Goal: Task Accomplishment & Management: Manage account settings

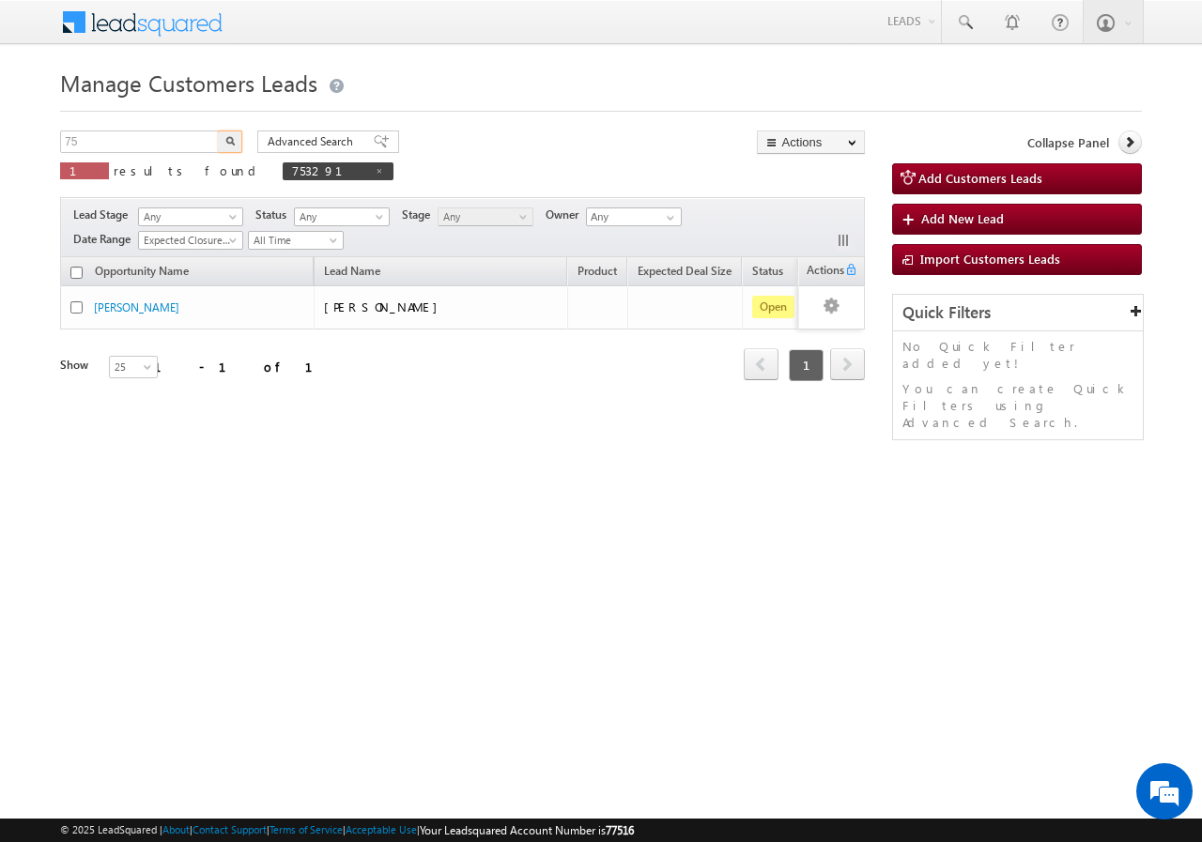
type input "7"
type input "759055"
click at [231, 147] on button "button" at bounding box center [230, 142] width 24 height 23
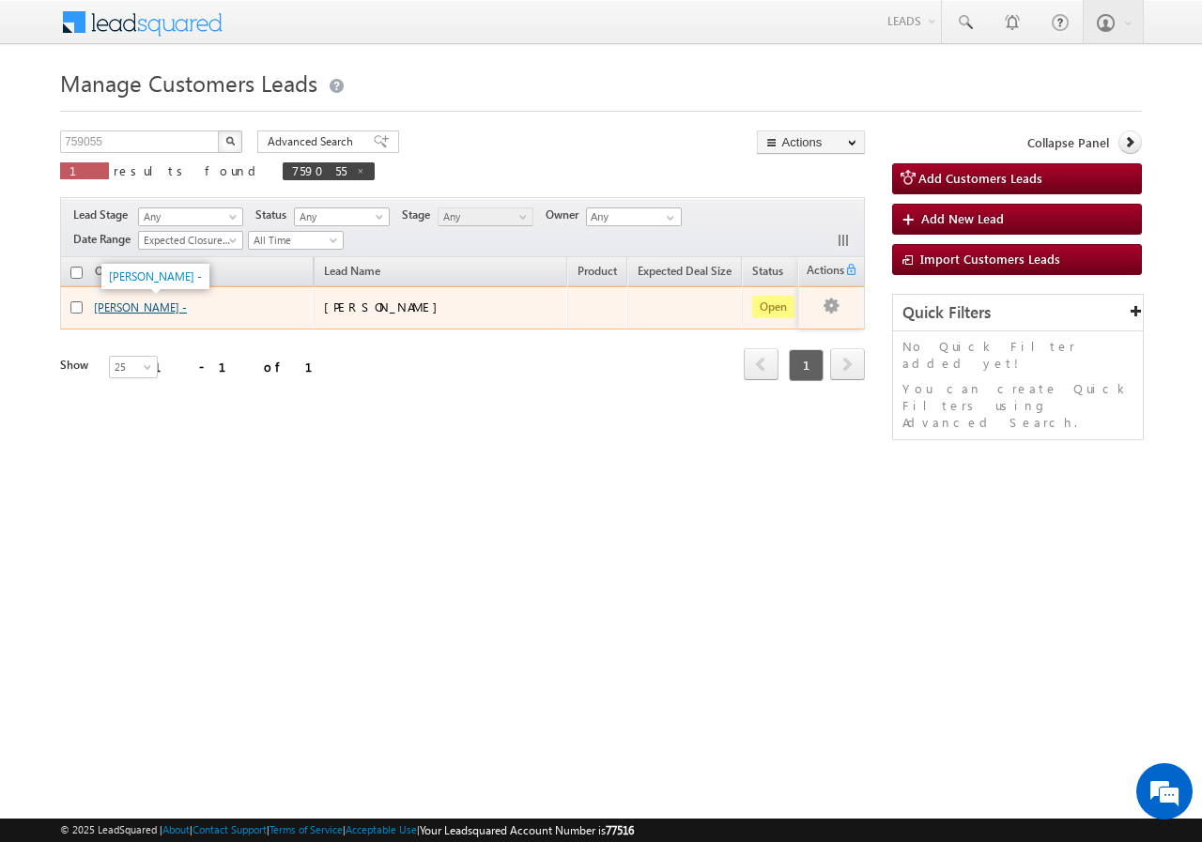
click at [144, 312] on link "[PERSON_NAME] -" at bounding box center [140, 307] width 93 height 14
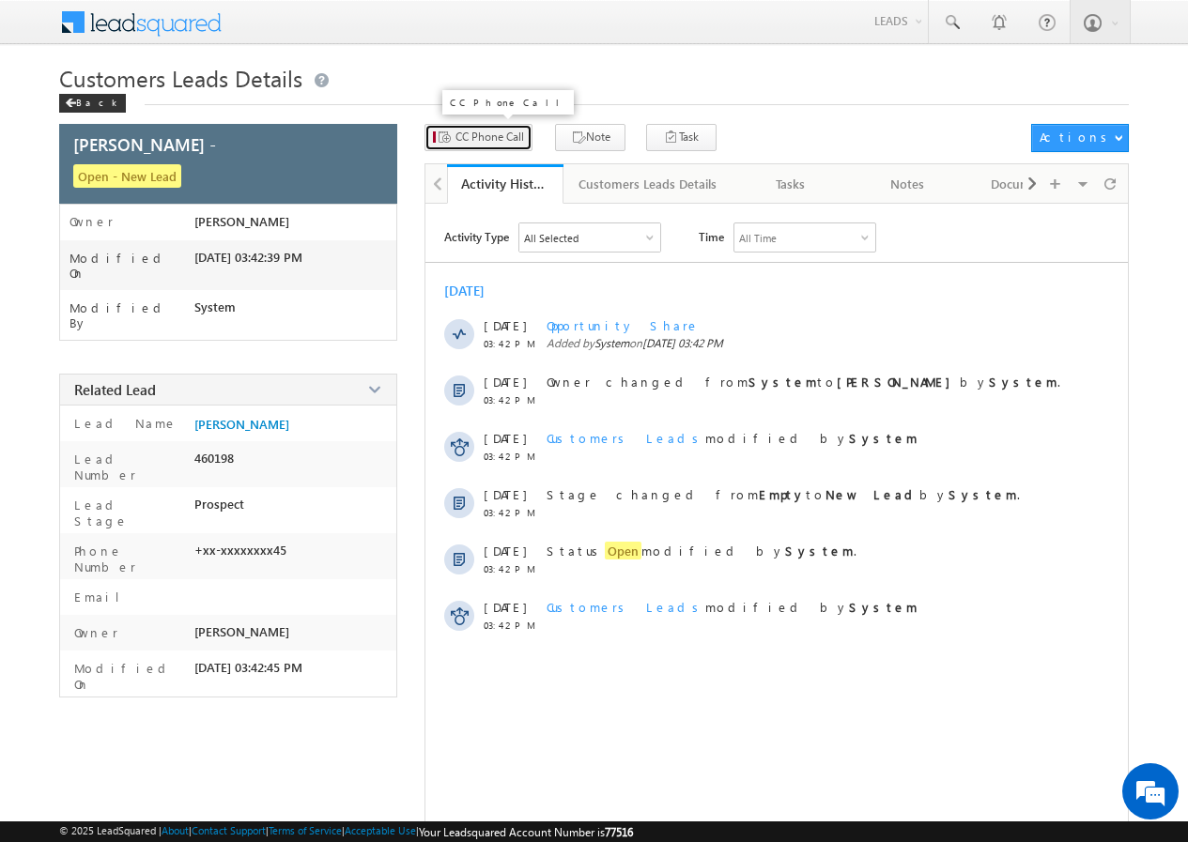
click at [485, 137] on span "CC Phone Call" at bounding box center [489, 137] width 69 height 17
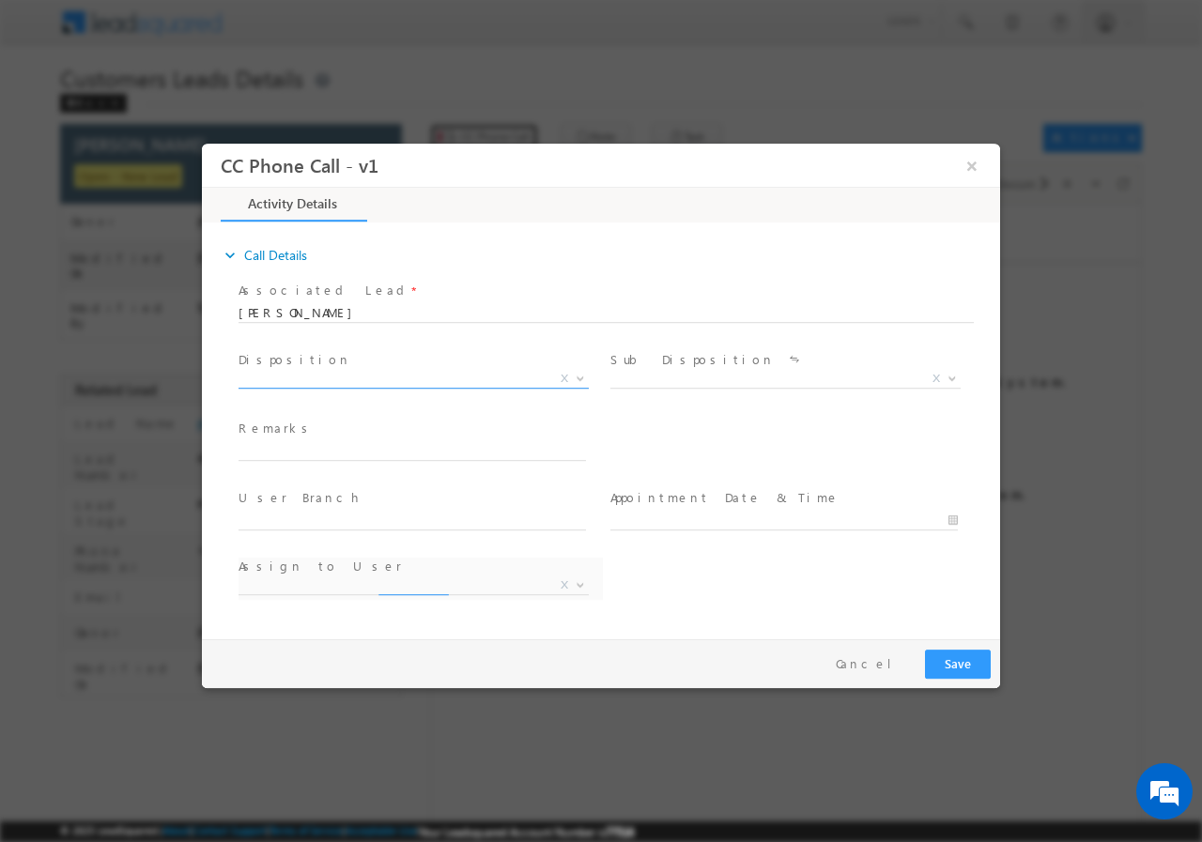
select select "akash.mamidwar@sgrlimited.in"
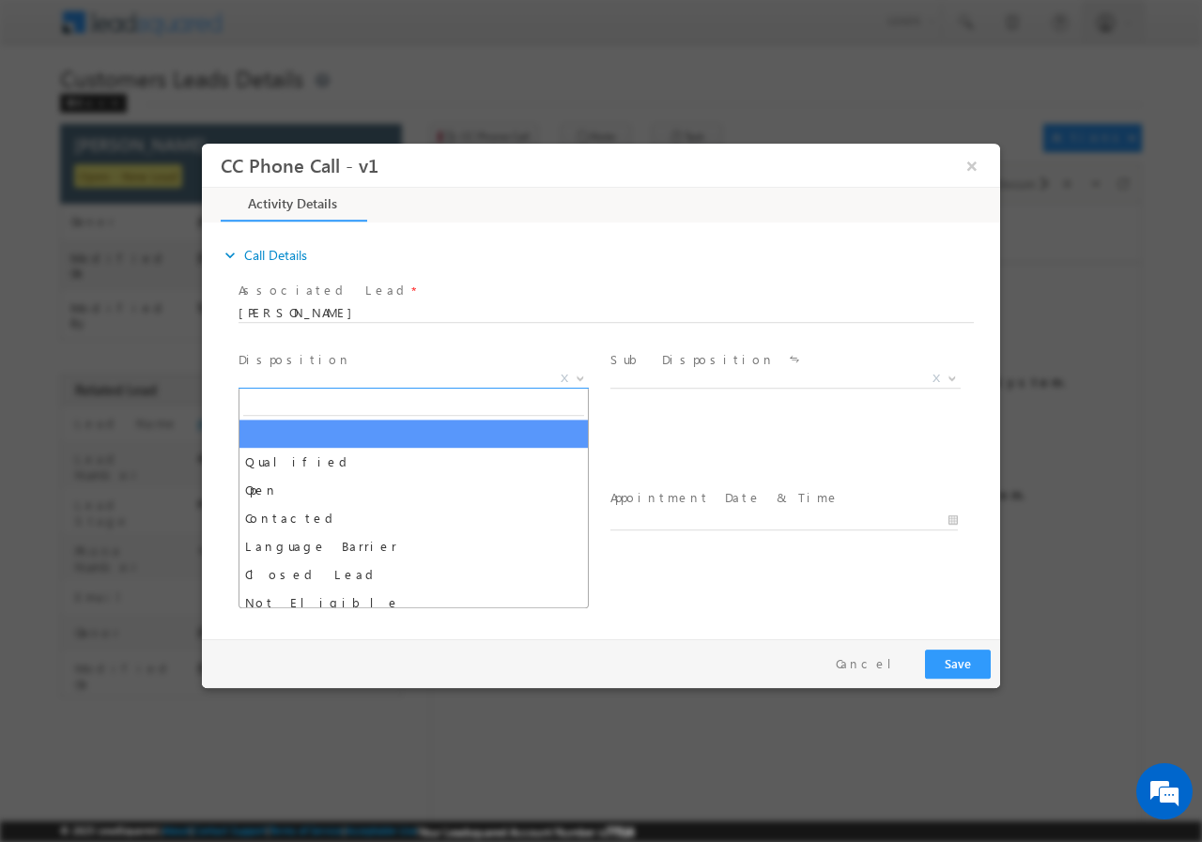
click at [576, 379] on span at bounding box center [578, 377] width 19 height 24
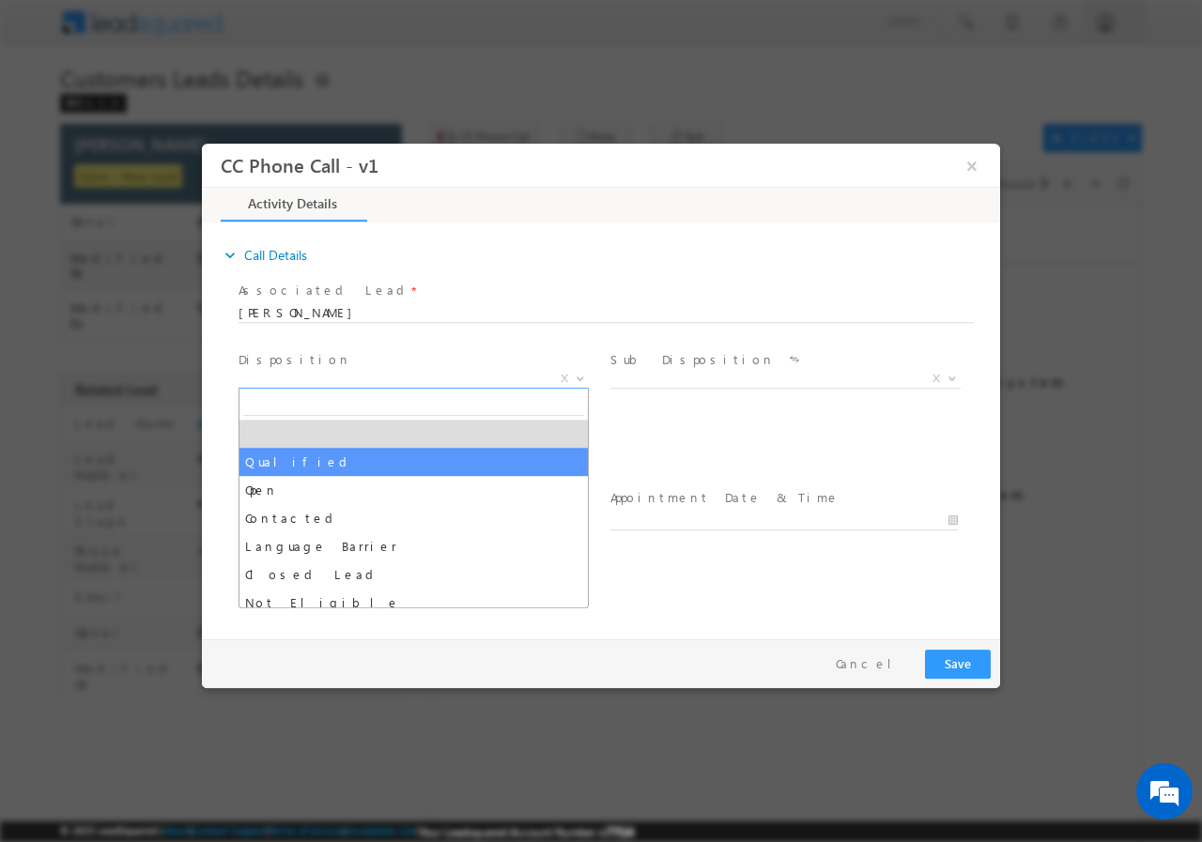
drag, startPoint x: 303, startPoint y: 464, endPoint x: 474, endPoint y: 387, distance: 187.4
select select "Qualified"
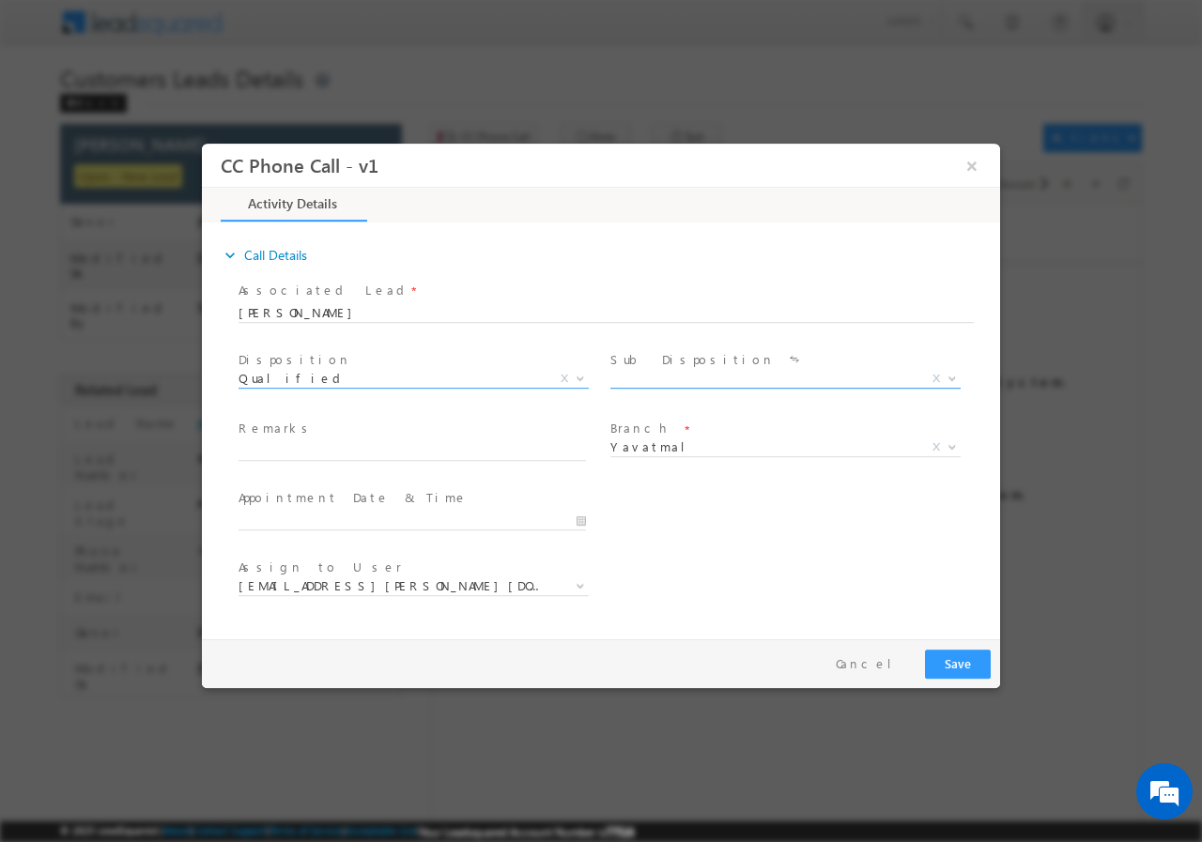
drag, startPoint x: 953, startPoint y: 374, endPoint x: 943, endPoint y: 374, distance: 10.3
click at [951, 374] on b at bounding box center [952, 377] width 11 height 7
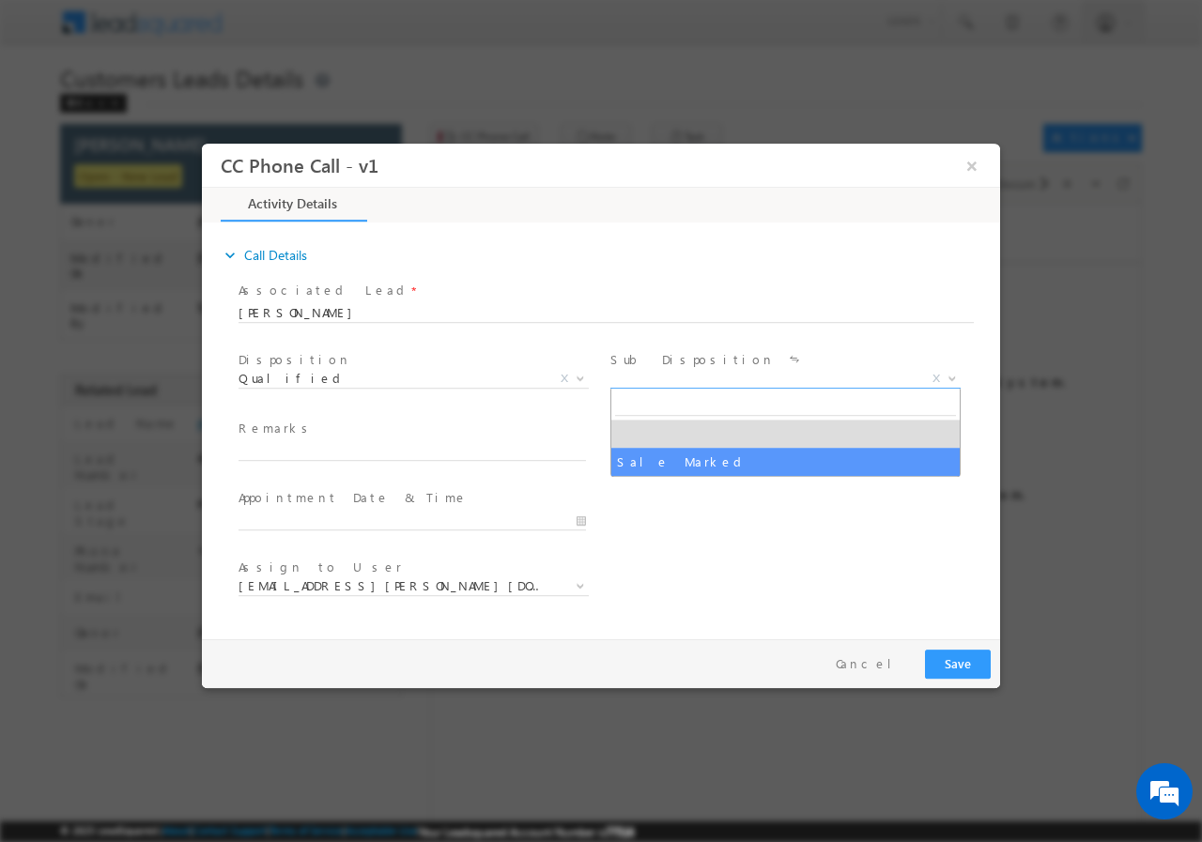
select select "Sale Marked"
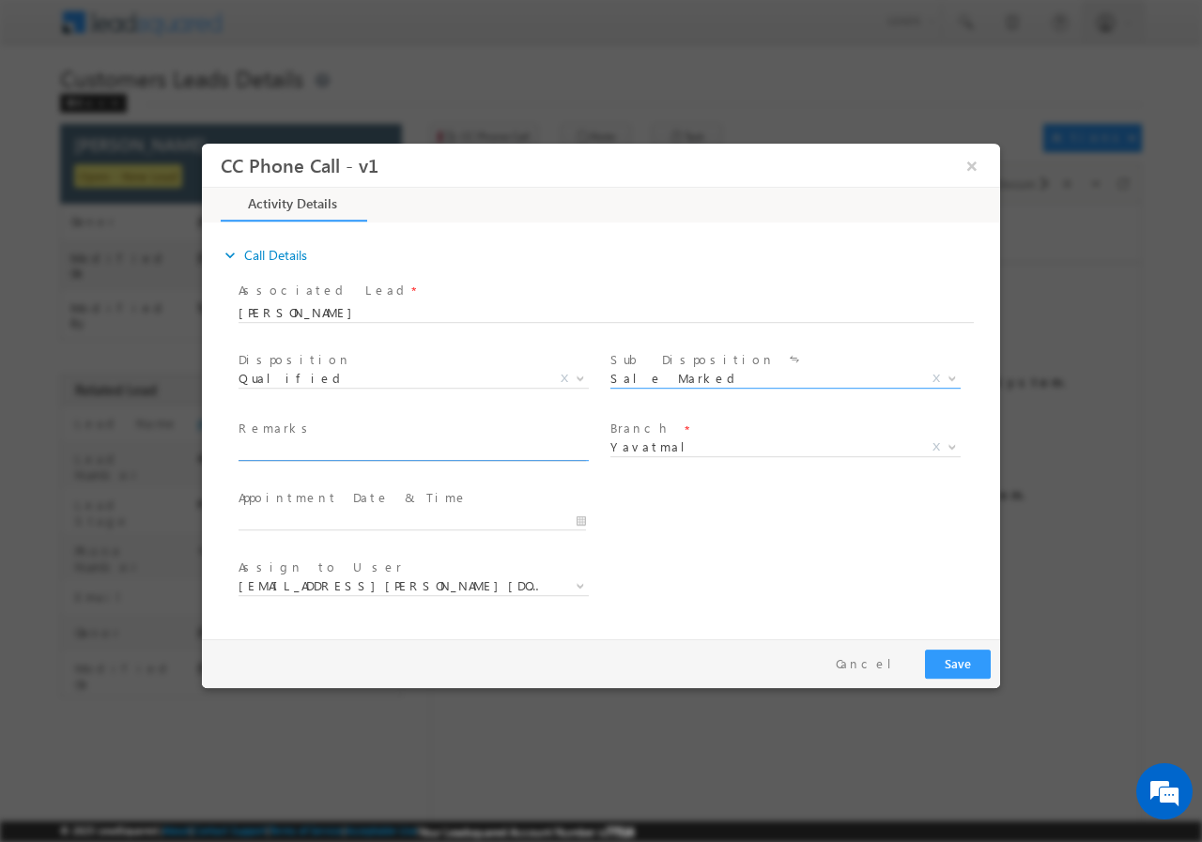
click at [453, 451] on input "text" at bounding box center [412, 450] width 347 height 19
paste input "Yavatmal- 445101 /Unique ID-759055 / Campaign - VB_Interested /MOB - 7972928245…"
type input "Yavatmal- 445101 /Unique ID-759055 / Campaign - VB_Interested /MOB - 7972928245…"
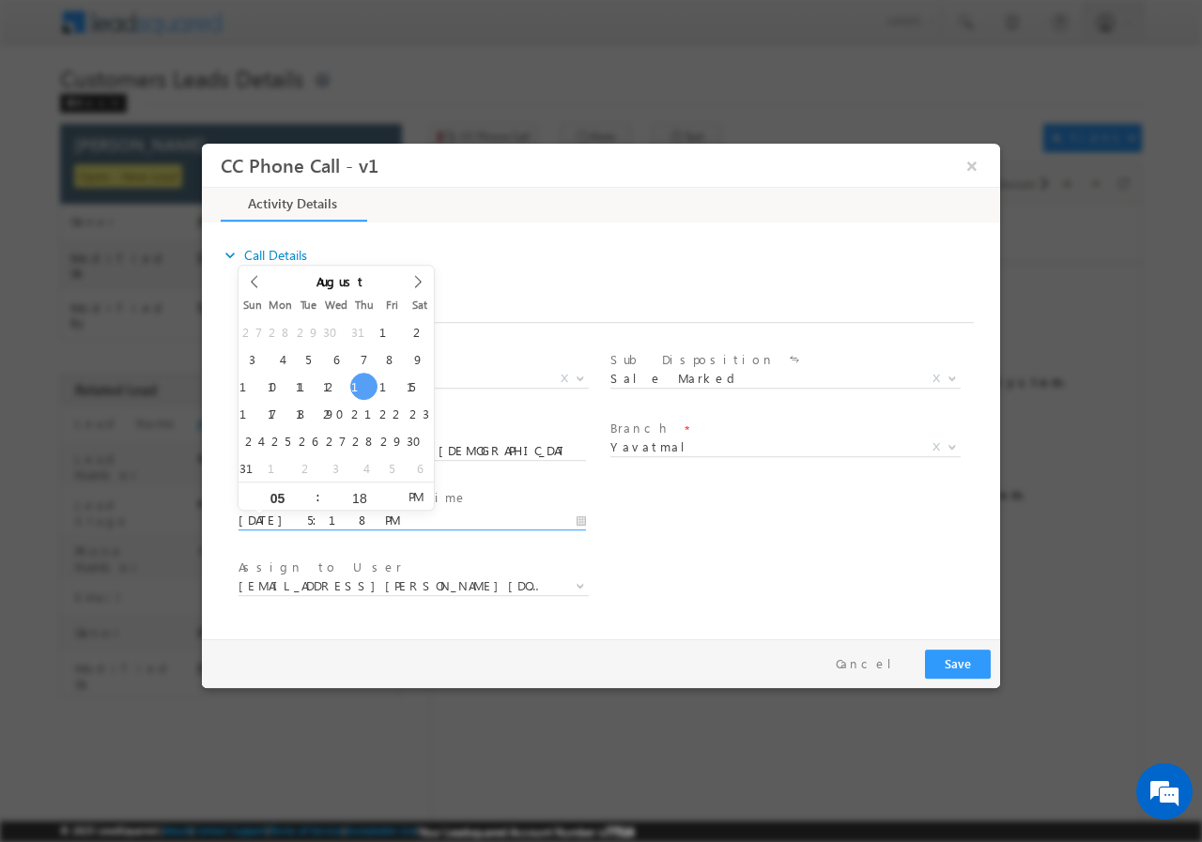
click at [577, 521] on input "08/14/2025 5:18 PM" at bounding box center [412, 520] width 347 height 19
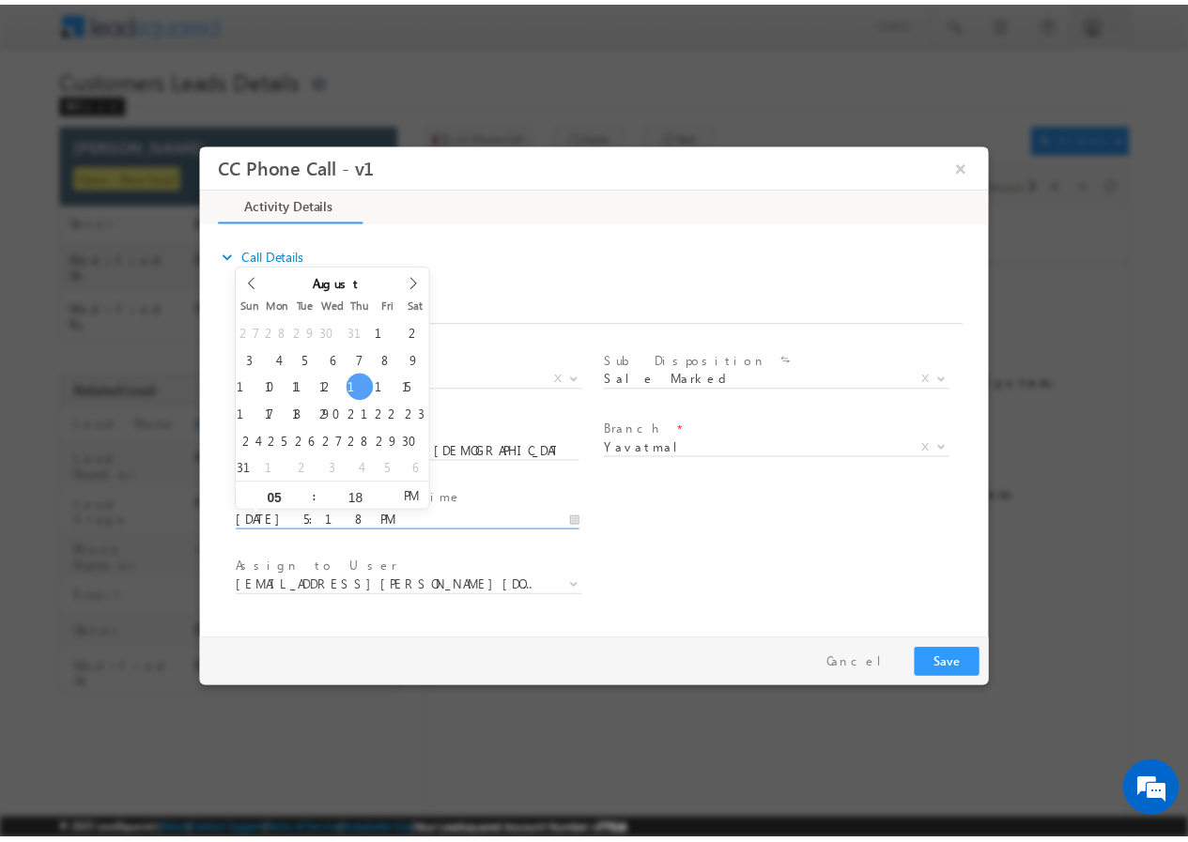
scroll to position [0, 0]
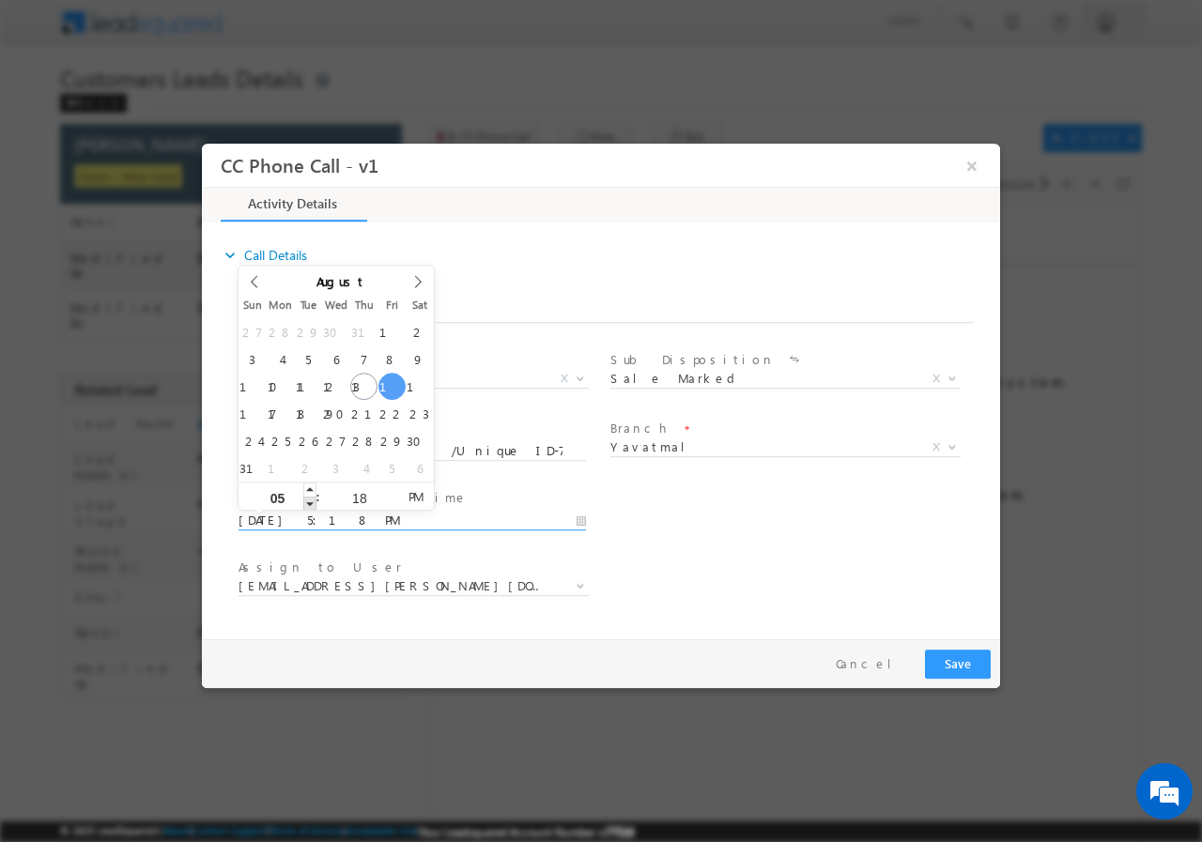
type input "08/15/2025 4:18 PM"
type input "04"
click at [309, 505] on span at bounding box center [309, 503] width 13 height 14
type input "08/15/2025 3:18 PM"
type input "03"
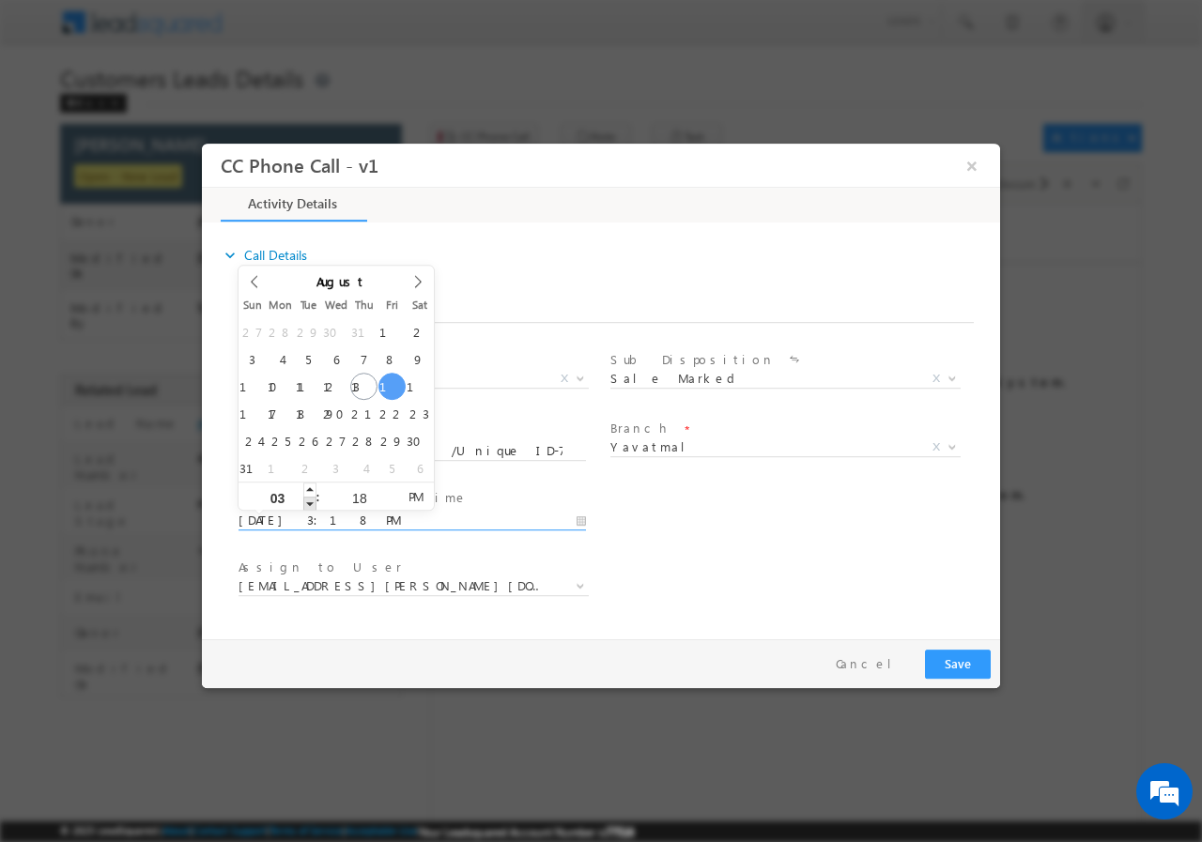
click at [309, 505] on span at bounding box center [309, 503] width 13 height 14
type input "08/15/2025 2:18 PM"
type input "02"
click at [309, 504] on span at bounding box center [309, 503] width 13 height 14
type input "08/15/2025 1:18 PM"
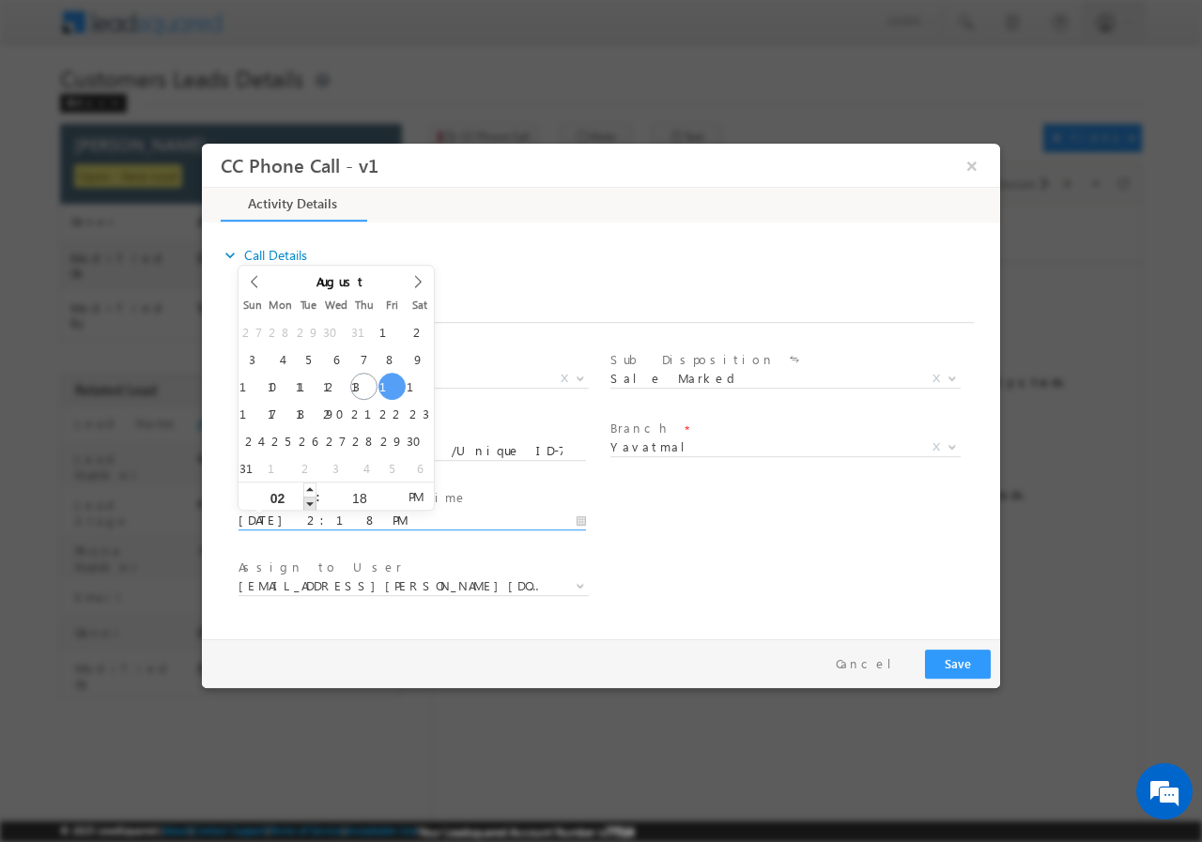
type input "01"
click at [310, 501] on span at bounding box center [309, 503] width 13 height 14
type input "08/15/2025 12:18 PM"
type input "12"
click at [310, 501] on span at bounding box center [309, 503] width 13 height 14
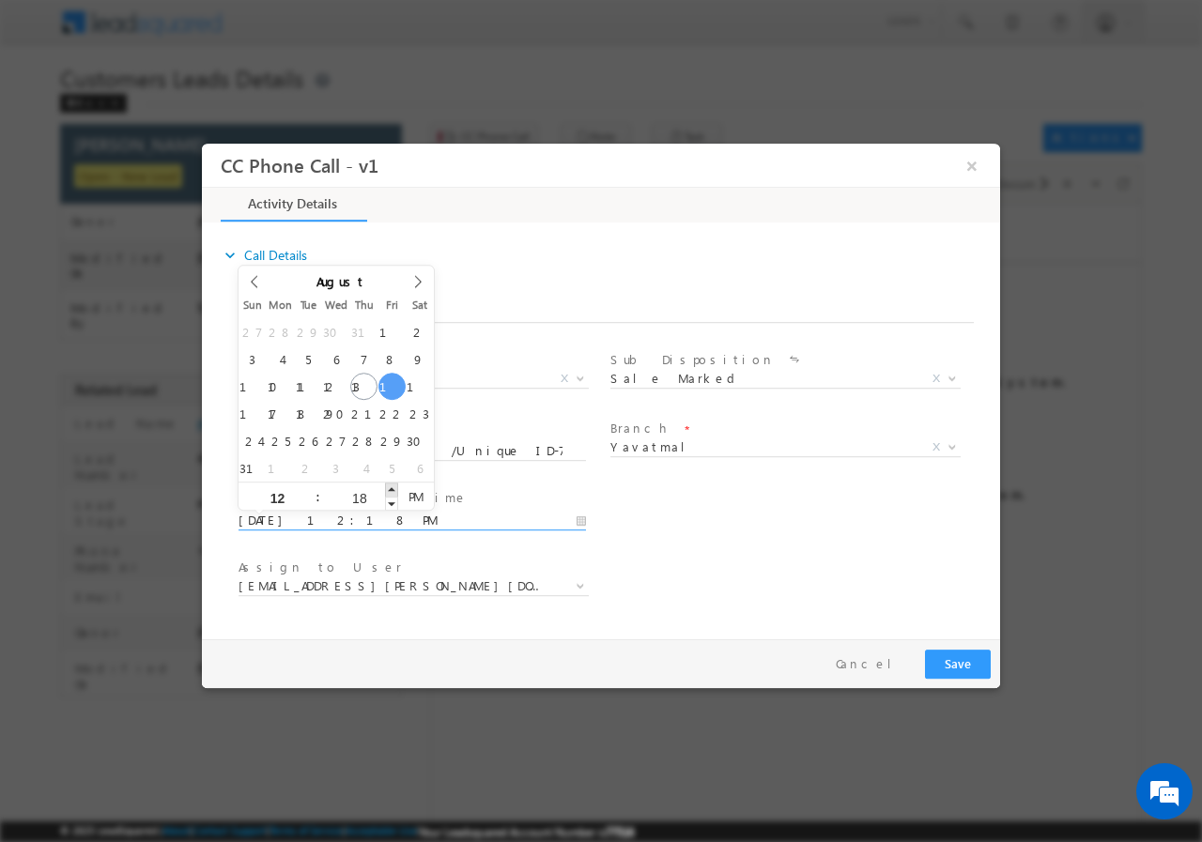
type input "08/15/2025 12:19 PM"
type input "19"
click at [391, 492] on span at bounding box center [391, 489] width 13 height 14
type input "08/15/2025 12:20 PM"
type input "20"
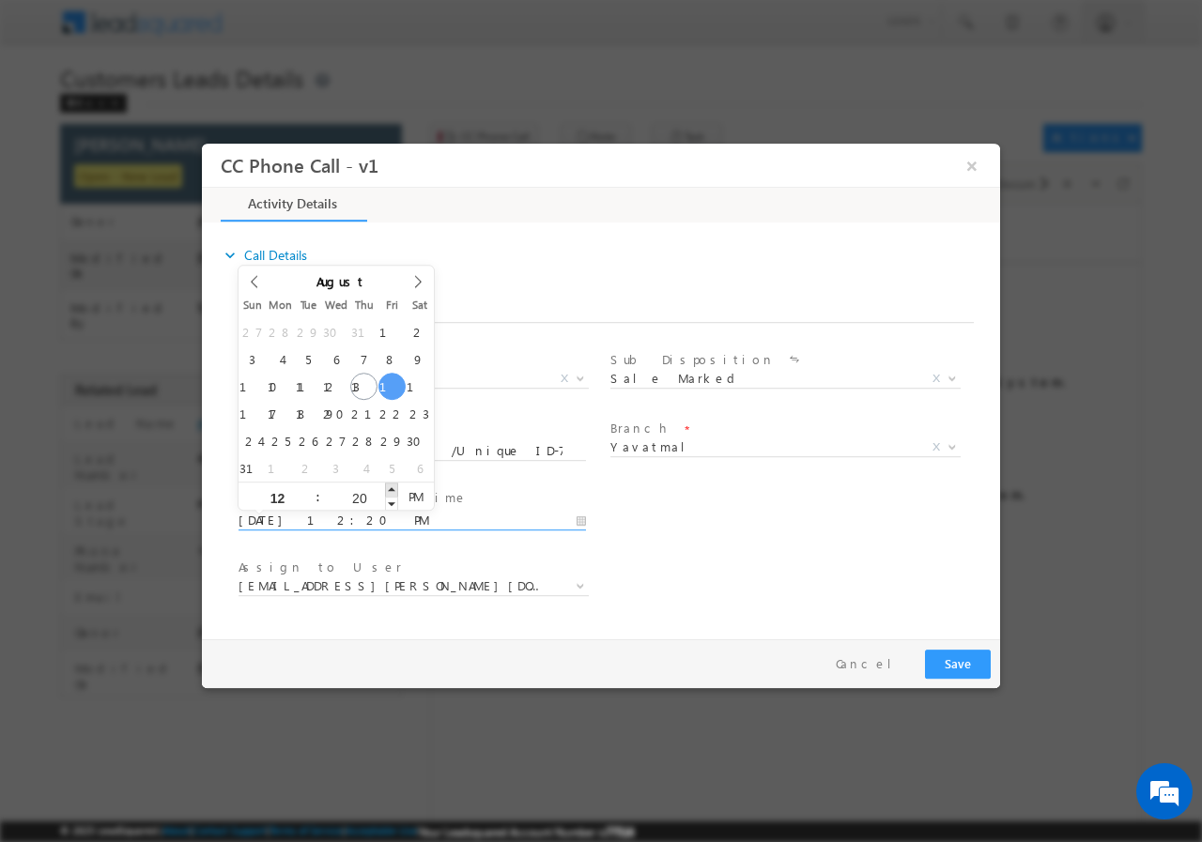
click at [391, 492] on span at bounding box center [391, 489] width 13 height 14
type input "08/15/2025 12:19 PM"
type input "19"
click at [389, 501] on span at bounding box center [391, 503] width 13 height 14
type input "08/15/2025 12:18 PM"
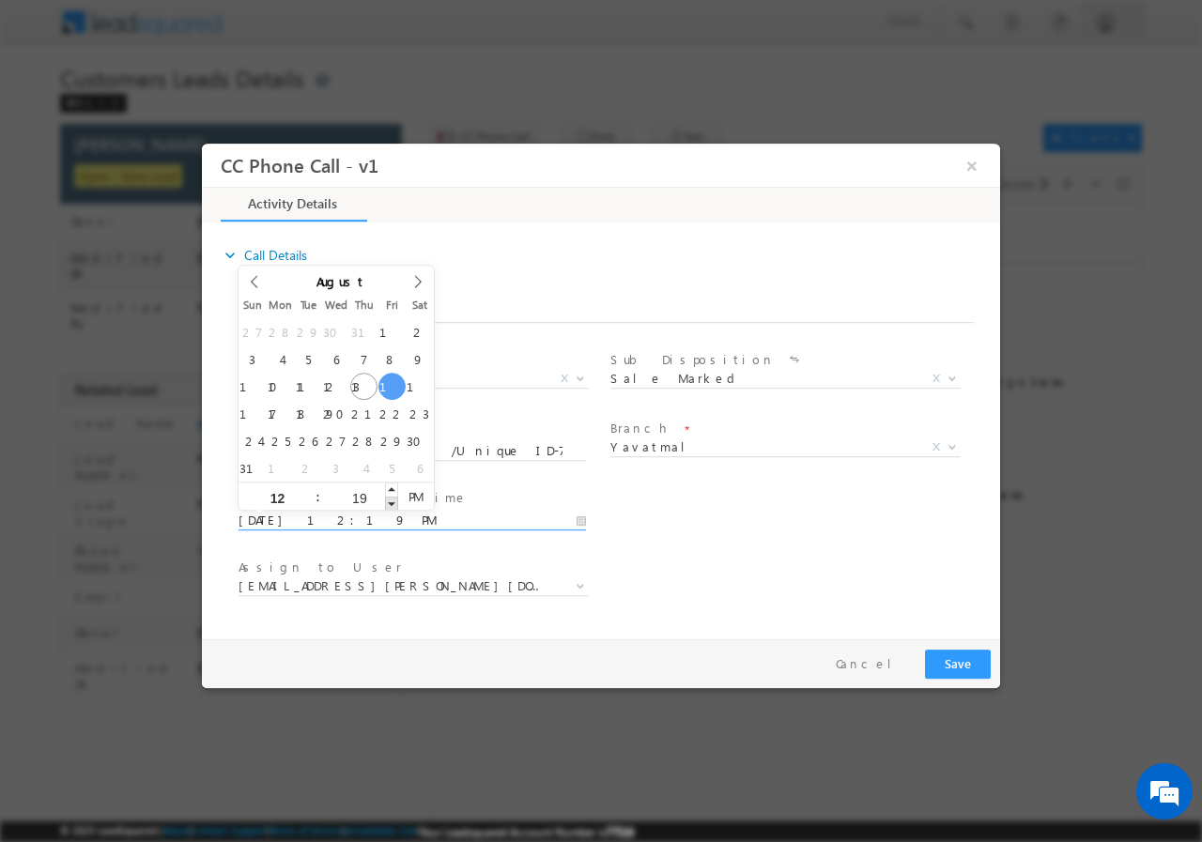
type input "18"
click at [389, 500] on span at bounding box center [391, 503] width 13 height 14
type input "08/15/2025 12:17 PM"
type input "17"
click at [389, 500] on span at bounding box center [391, 503] width 13 height 14
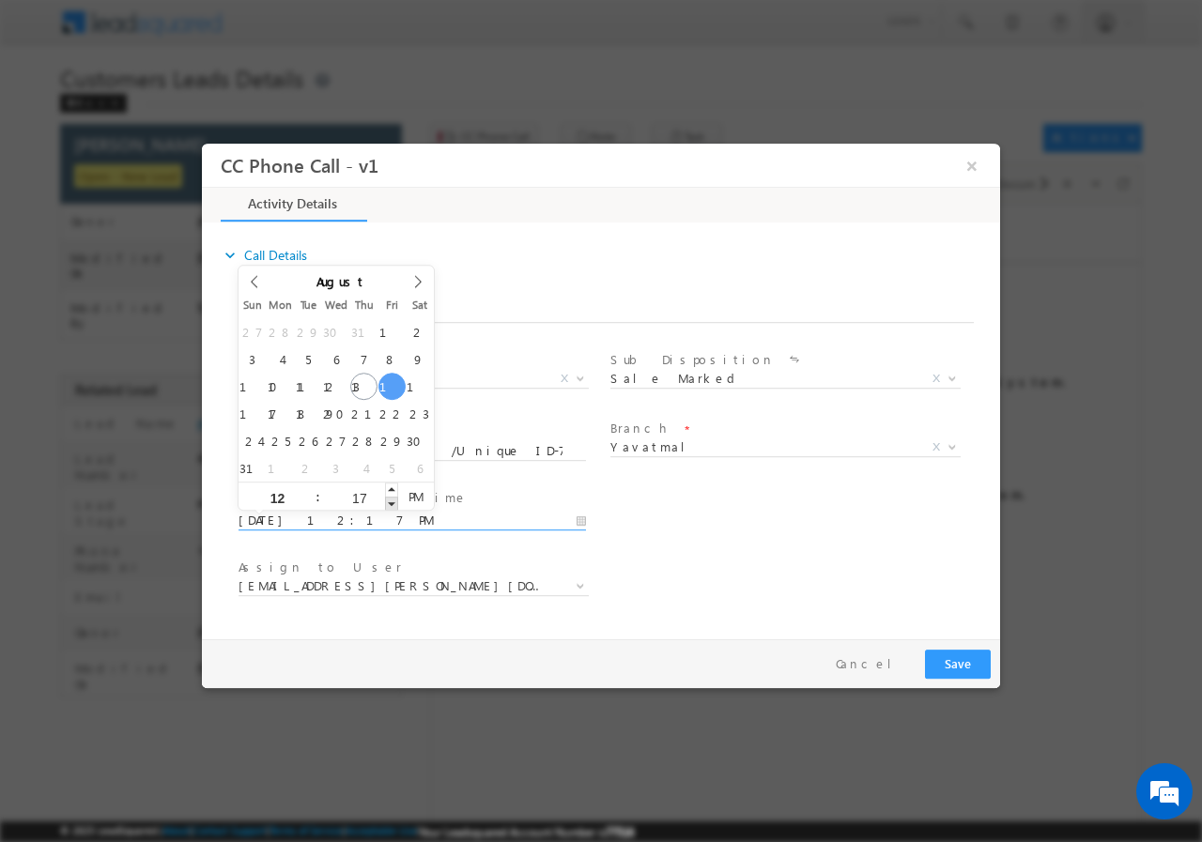
type input "08/15/2025 12:16 PM"
type input "16"
click at [389, 500] on span at bounding box center [391, 503] width 13 height 14
type input "08/15/2025 12:15 PM"
type input "15"
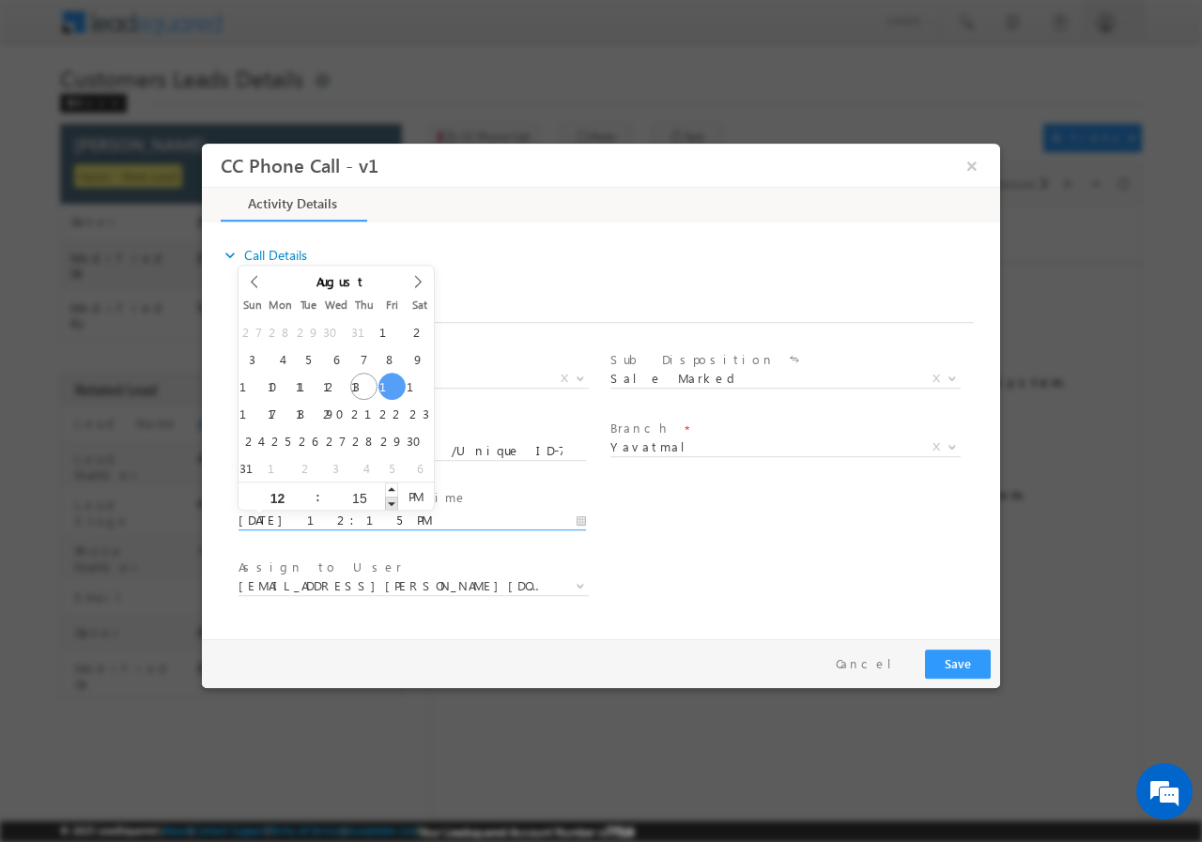
click at [389, 500] on span at bounding box center [391, 503] width 13 height 14
type input "08/15/2025 12:14 PM"
type input "14"
click at [389, 500] on span at bounding box center [391, 503] width 13 height 14
type input "08/15/2025 12:13 PM"
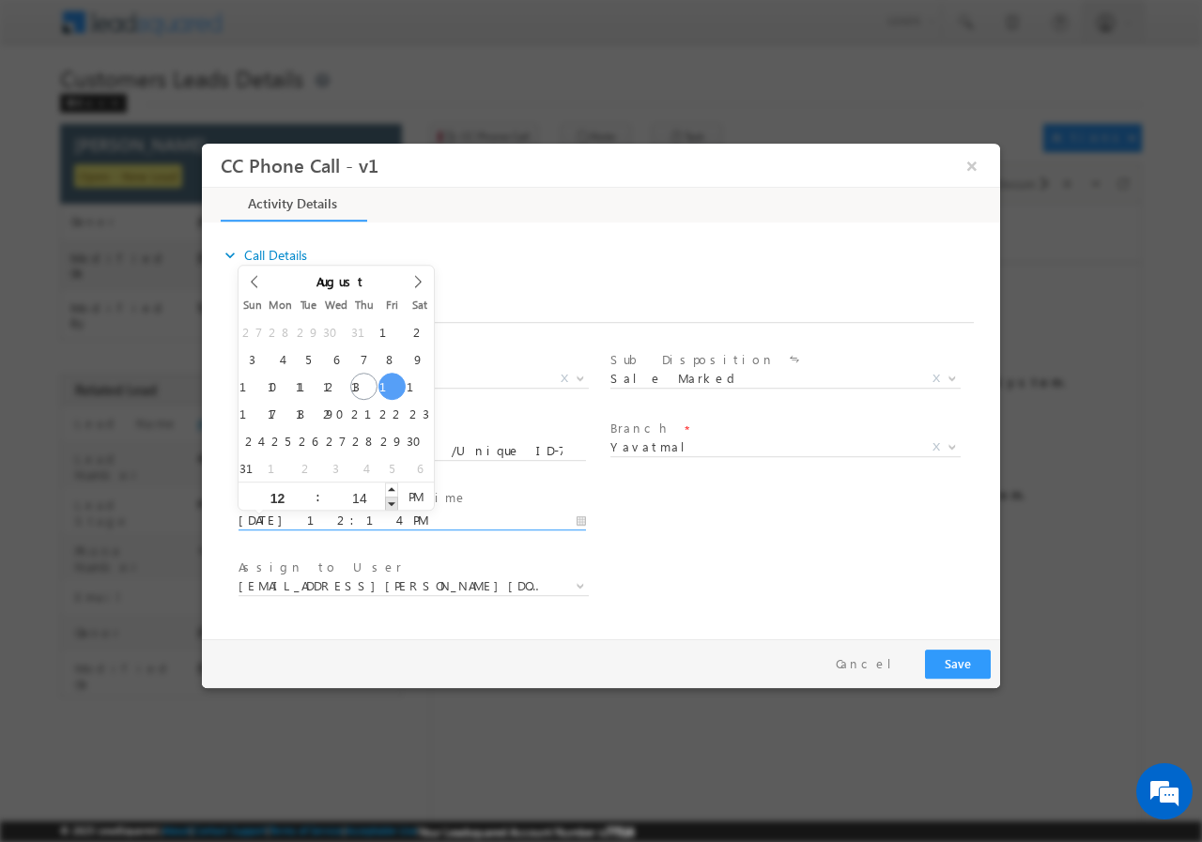
type input "13"
click at [389, 500] on span at bounding box center [391, 503] width 13 height 14
type input "08/15/2025 12:12 PM"
type input "12"
click at [389, 500] on span at bounding box center [391, 503] width 13 height 14
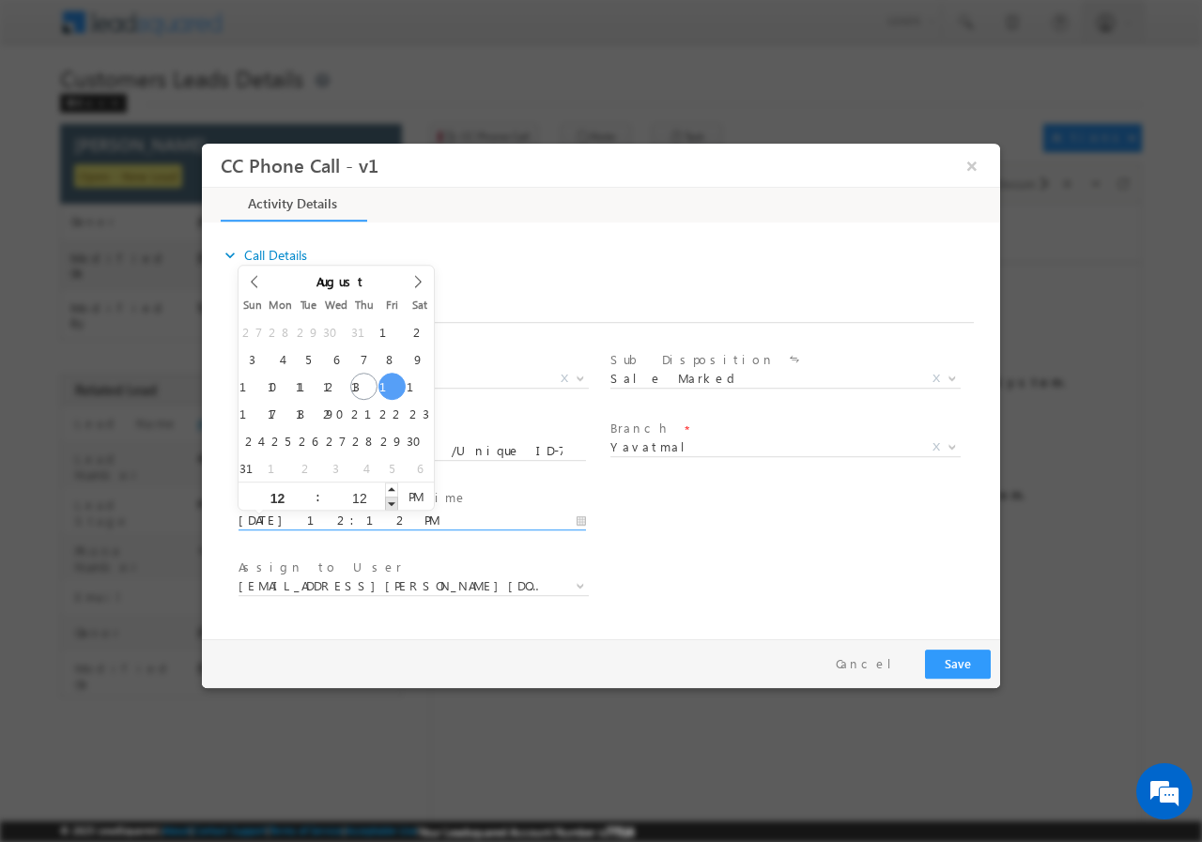
type input "08/15/2025 12:11 PM"
type input "11"
click at [389, 500] on span at bounding box center [391, 503] width 13 height 14
type input "08/15/2025 12:10 PM"
type input "10"
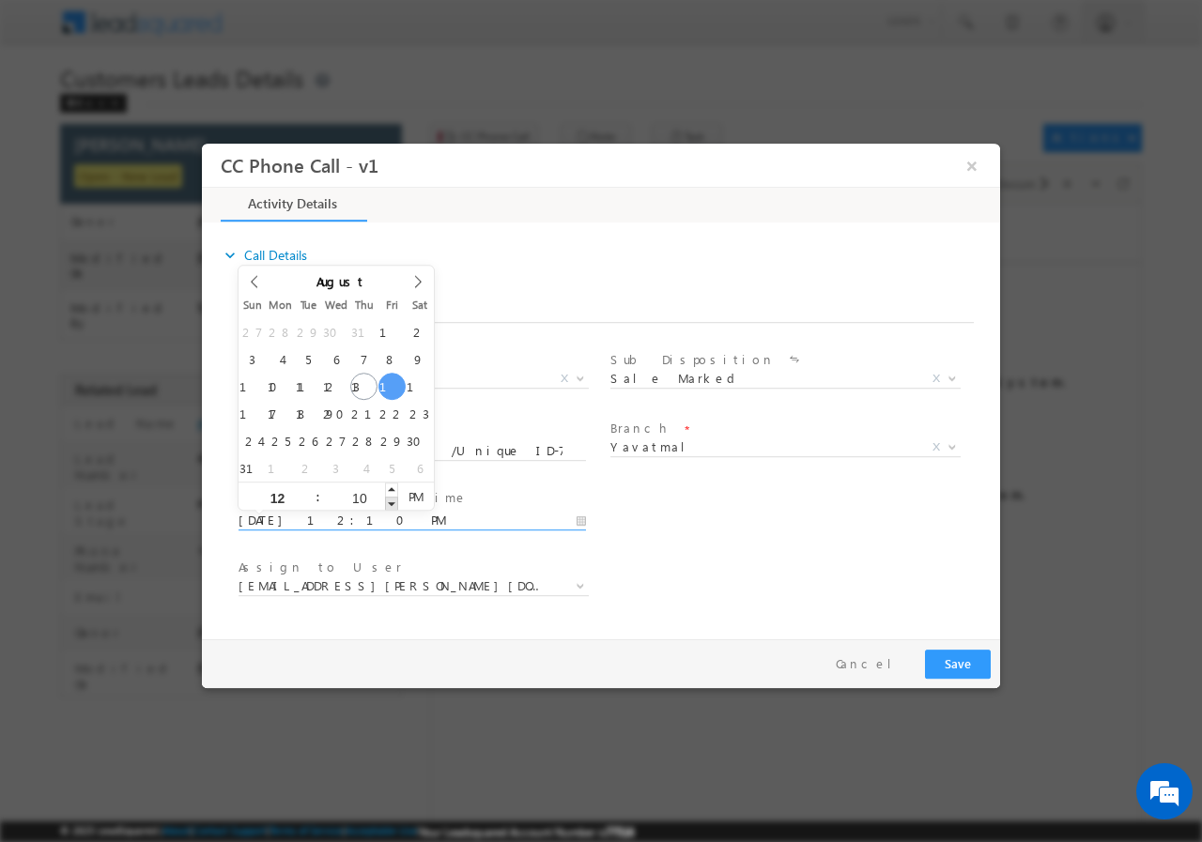
click at [389, 500] on span at bounding box center [391, 503] width 13 height 14
type input "08/15/2025 12:09 PM"
type input "09"
click at [389, 500] on span at bounding box center [391, 503] width 13 height 14
type input "08/15/2025 12:08 PM"
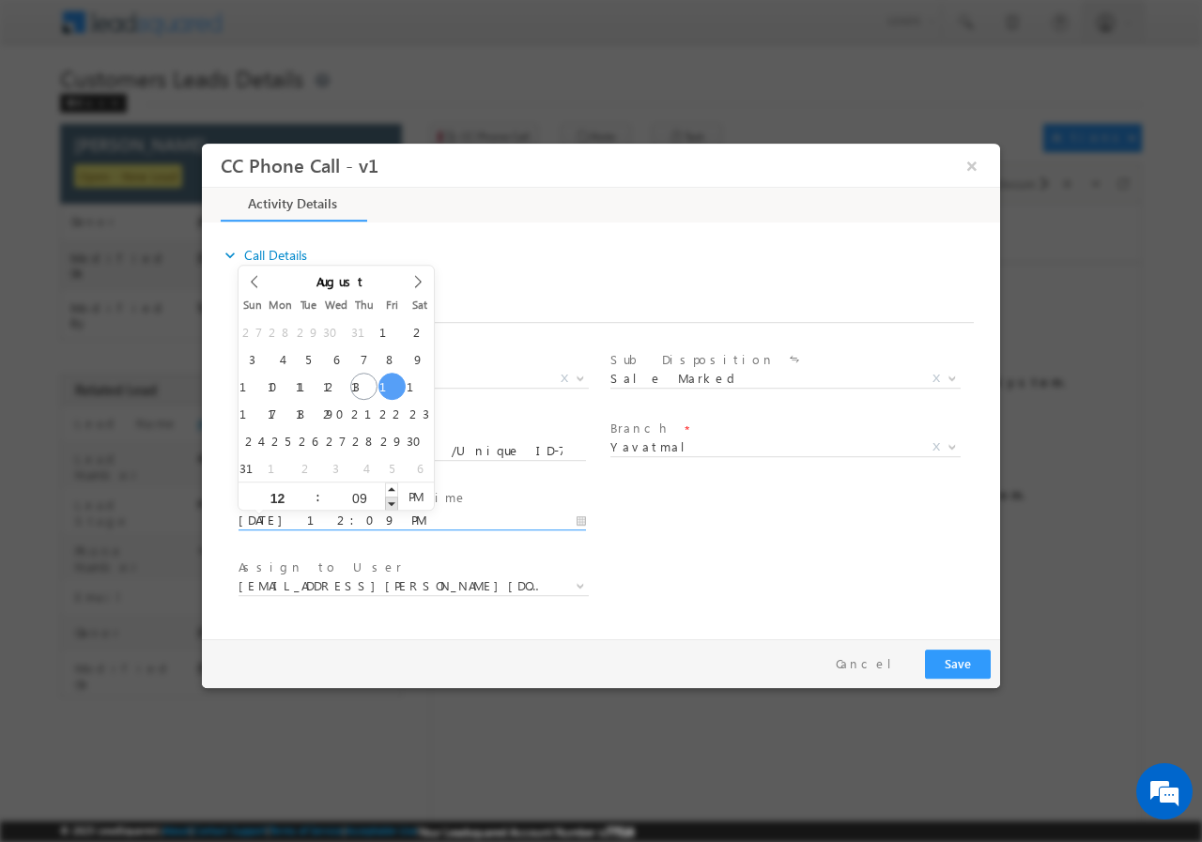
type input "08"
click at [389, 500] on span at bounding box center [391, 503] width 13 height 14
type input "08/15/2025 12:07 PM"
type input "07"
click at [389, 500] on span at bounding box center [391, 503] width 13 height 14
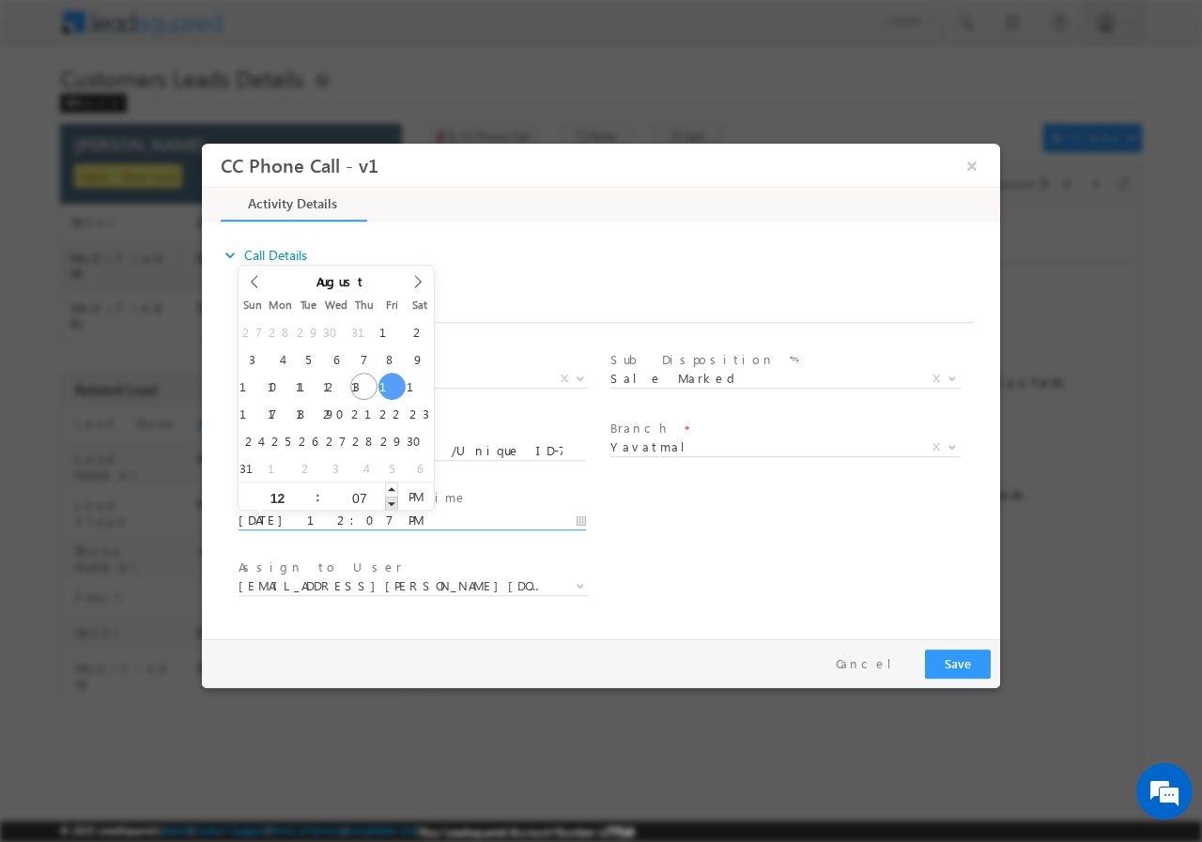
type input "08/15/2025 12:06 PM"
type input "06"
click at [389, 500] on span at bounding box center [391, 503] width 13 height 14
type input "08/15/2025 12:05 PM"
type input "05"
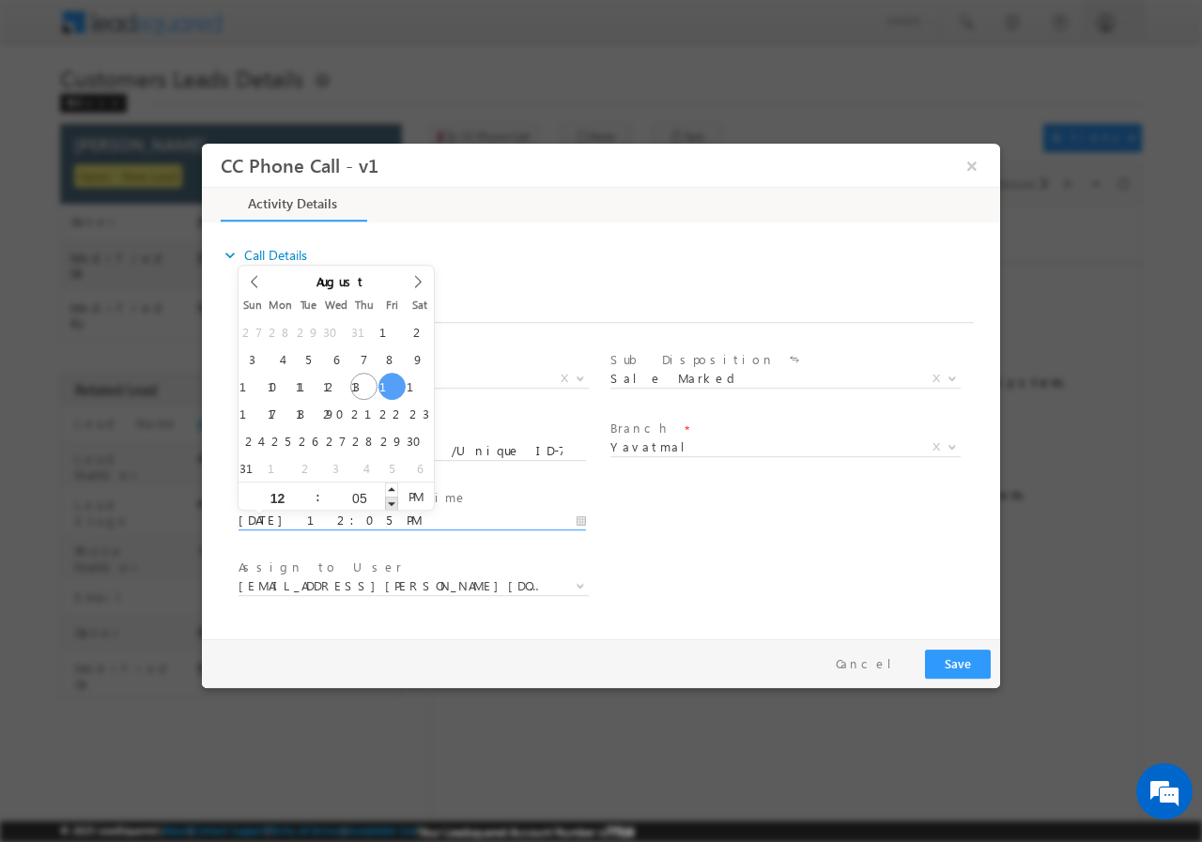
click at [389, 500] on span at bounding box center [391, 503] width 13 height 14
type input "08/15/2025 12:04 PM"
type input "04"
click at [389, 500] on span at bounding box center [391, 503] width 13 height 14
type input "08/15/2025 12:03 PM"
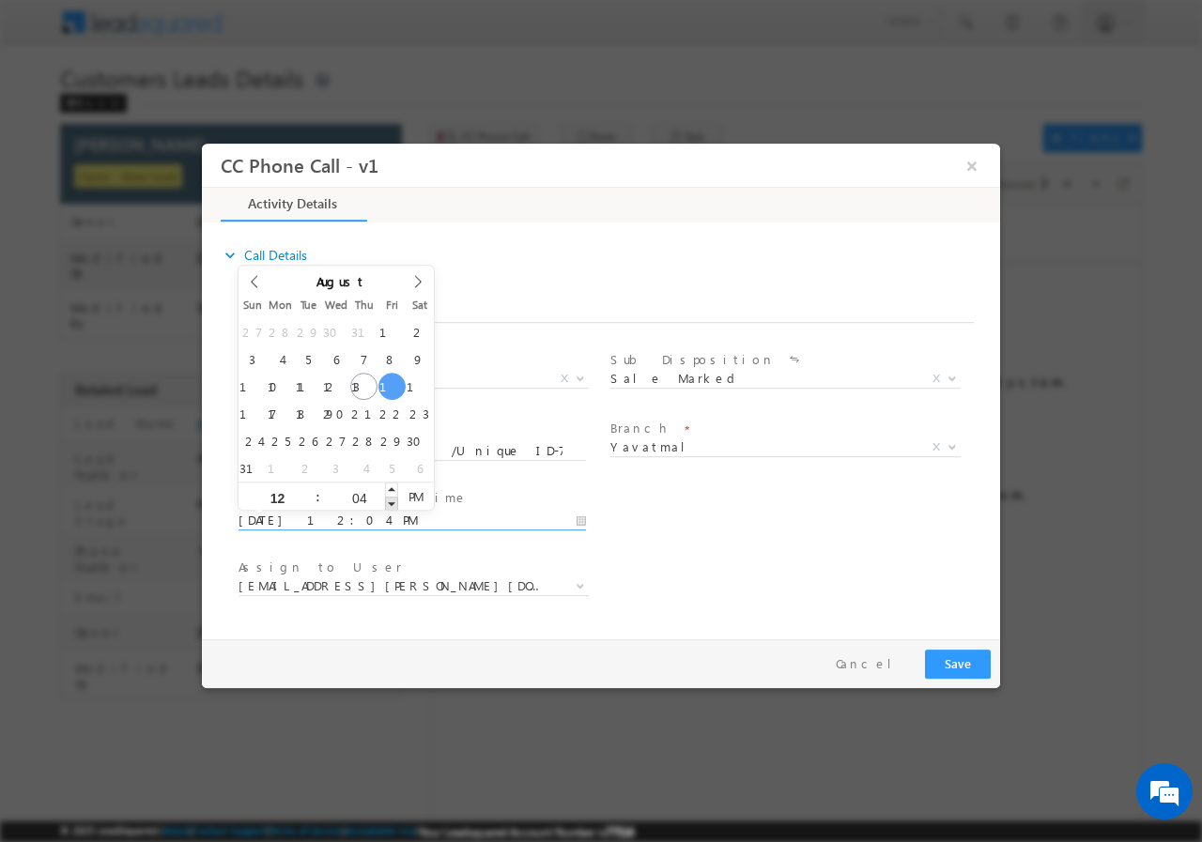
type input "03"
click at [389, 500] on span at bounding box center [391, 503] width 13 height 14
type input "08/15/2025 12:02 PM"
type input "02"
click at [389, 500] on span at bounding box center [391, 503] width 13 height 14
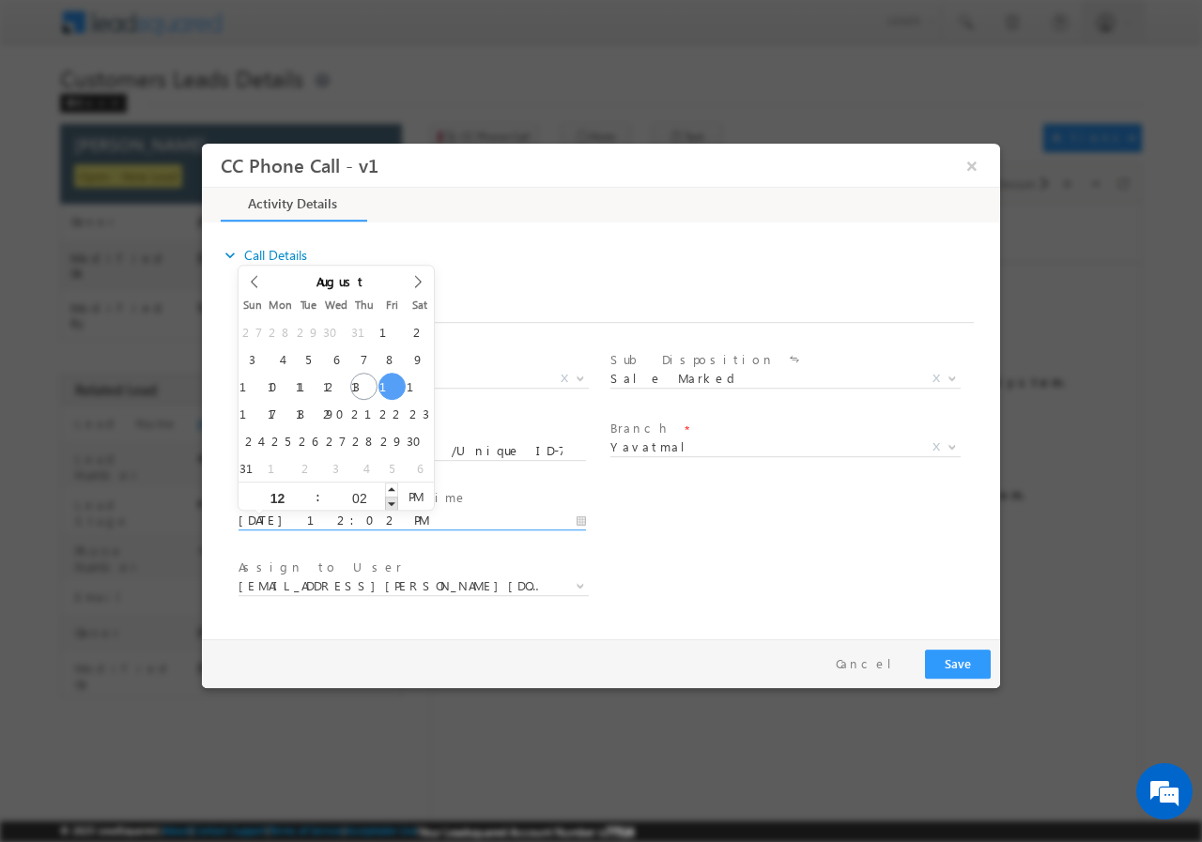
type input "08/15/2025 12:01 PM"
type input "01"
click at [389, 500] on span at bounding box center [391, 503] width 13 height 14
type input "08/15/2025 12:00 PM"
type input "00"
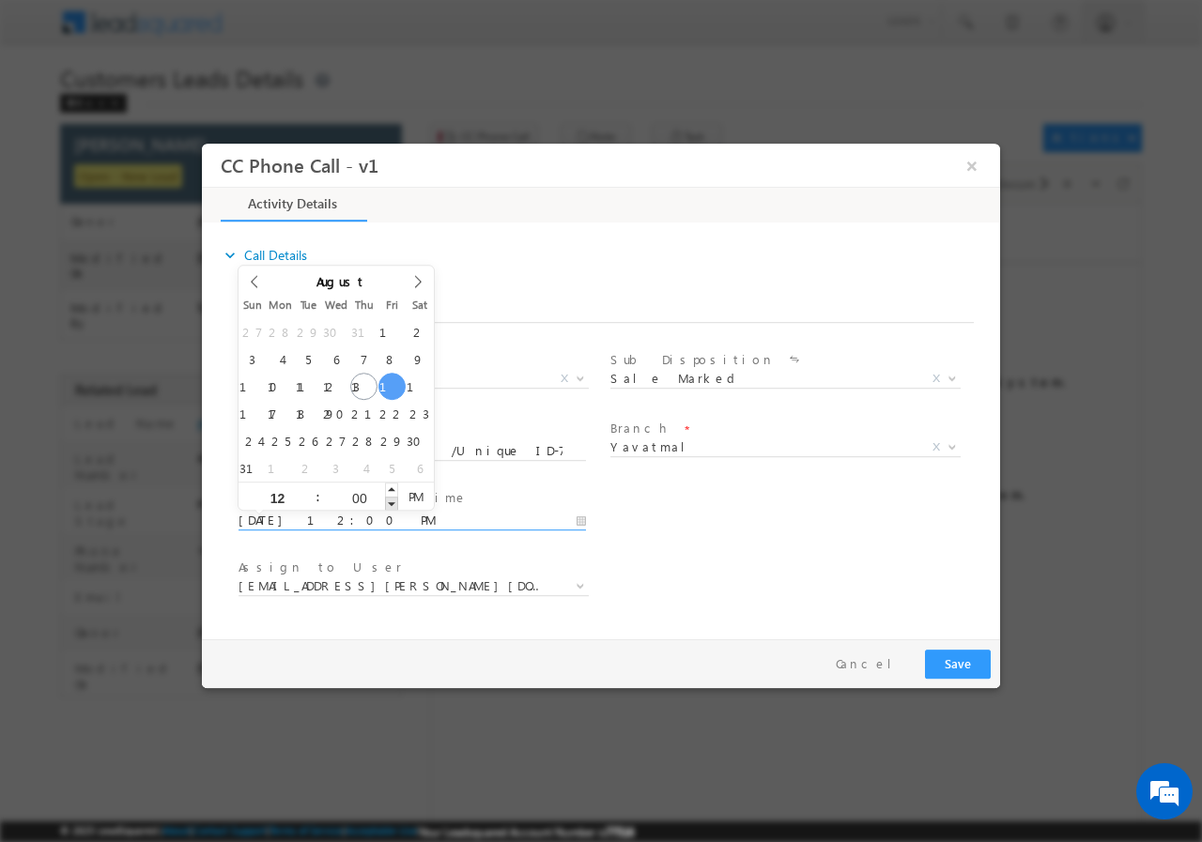
click at [389, 500] on span at bounding box center [391, 503] width 13 height 14
click at [725, 501] on div "User Branch * Appointment Date & Time * 08/15/2025 12:00 PM" at bounding box center [617, 518] width 765 height 69
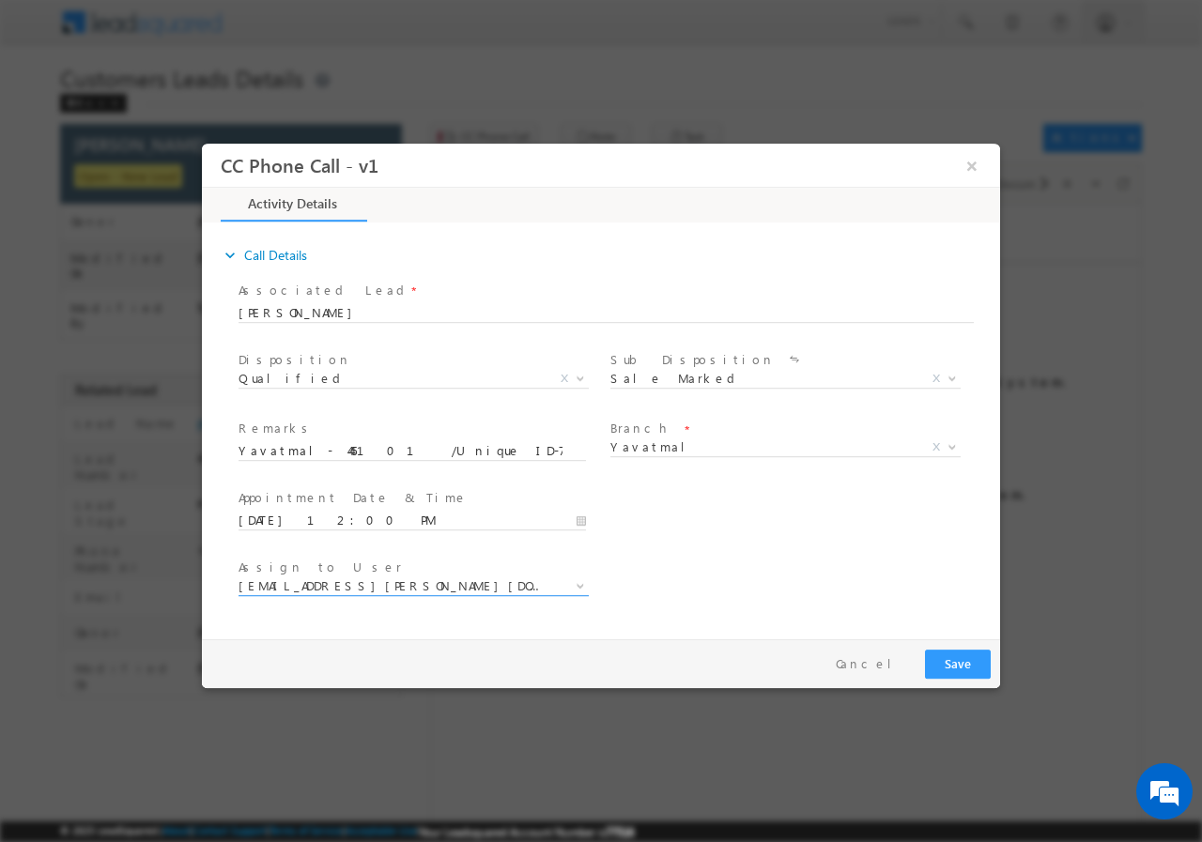
click at [462, 582] on span "akash.mamidwar@sgrlimited.in" at bounding box center [391, 585] width 305 height 17
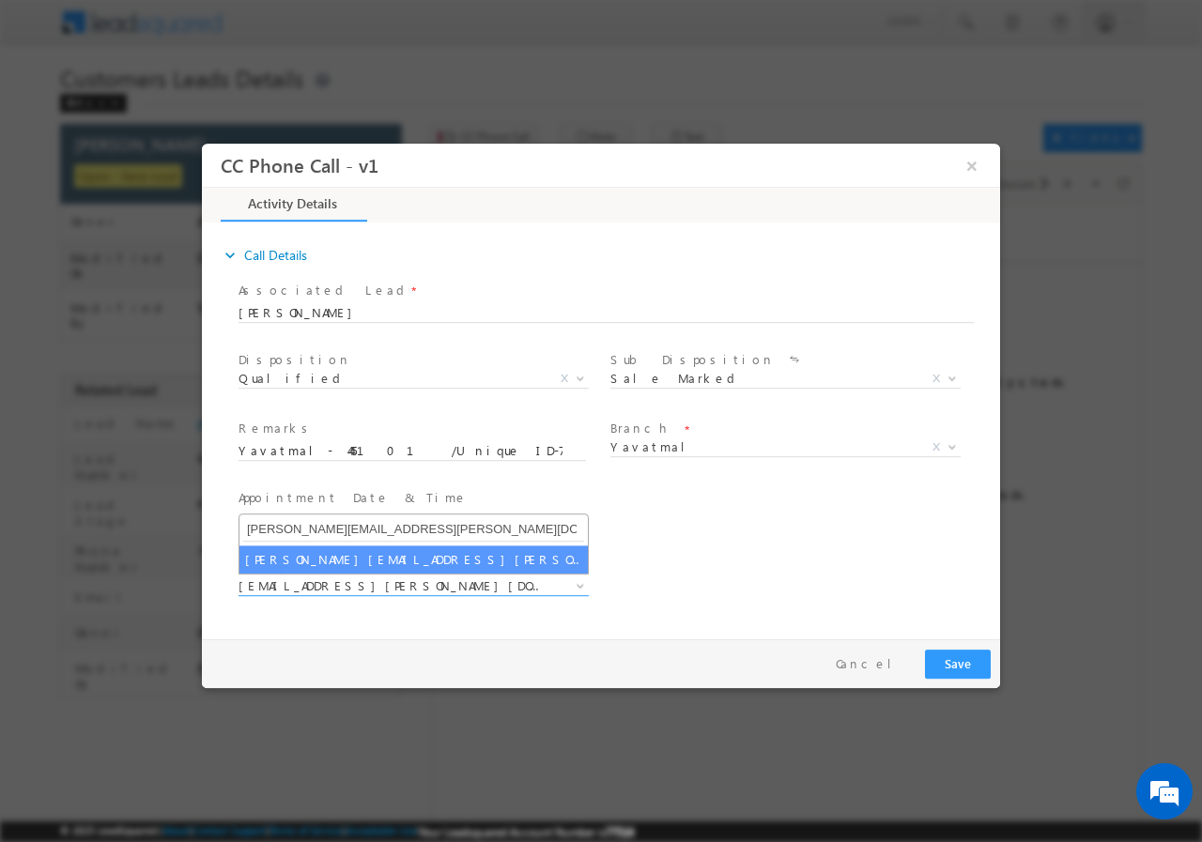
type input "mayuresh.uttarwar@sgrlimited.in"
select select "mayuresh.uttarwar@sgrlimited.in"
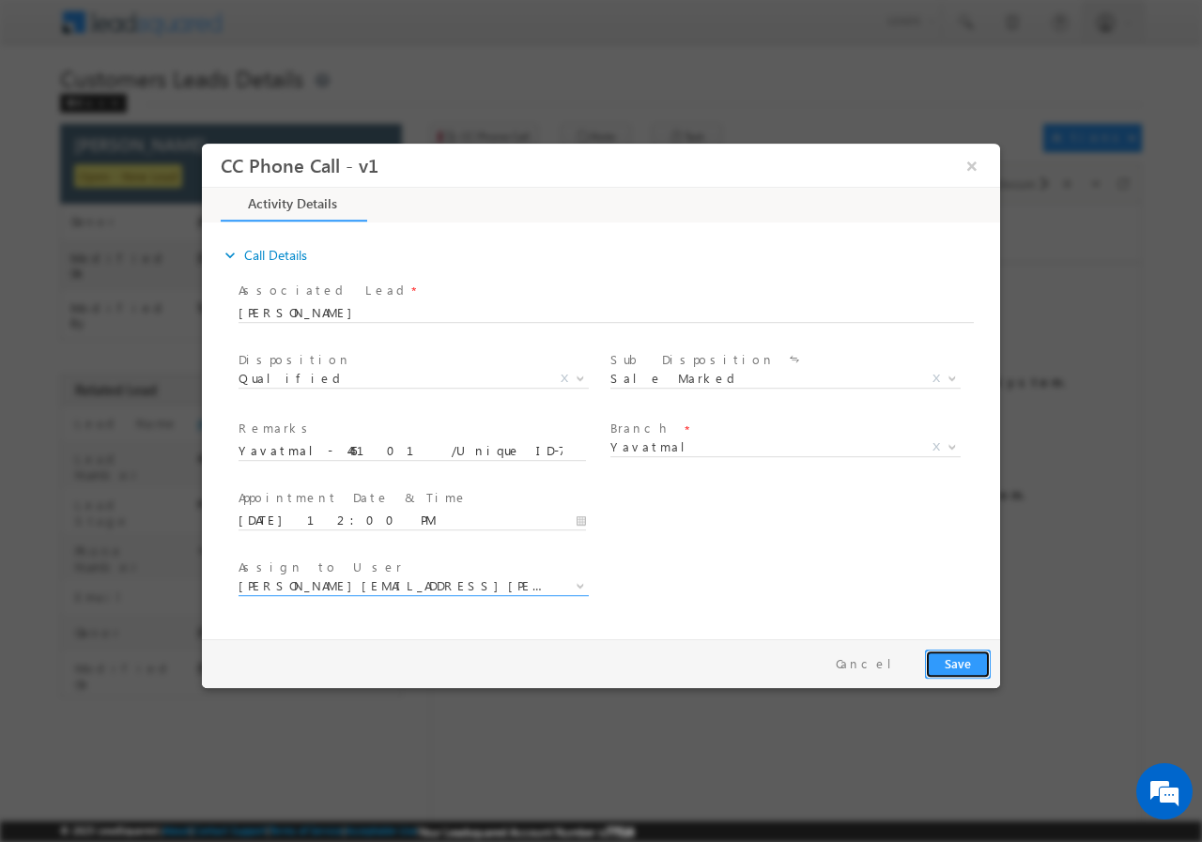
click at [958, 661] on button "Save" at bounding box center [958, 663] width 66 height 29
